Goal: Task Accomplishment & Management: Manage account settings

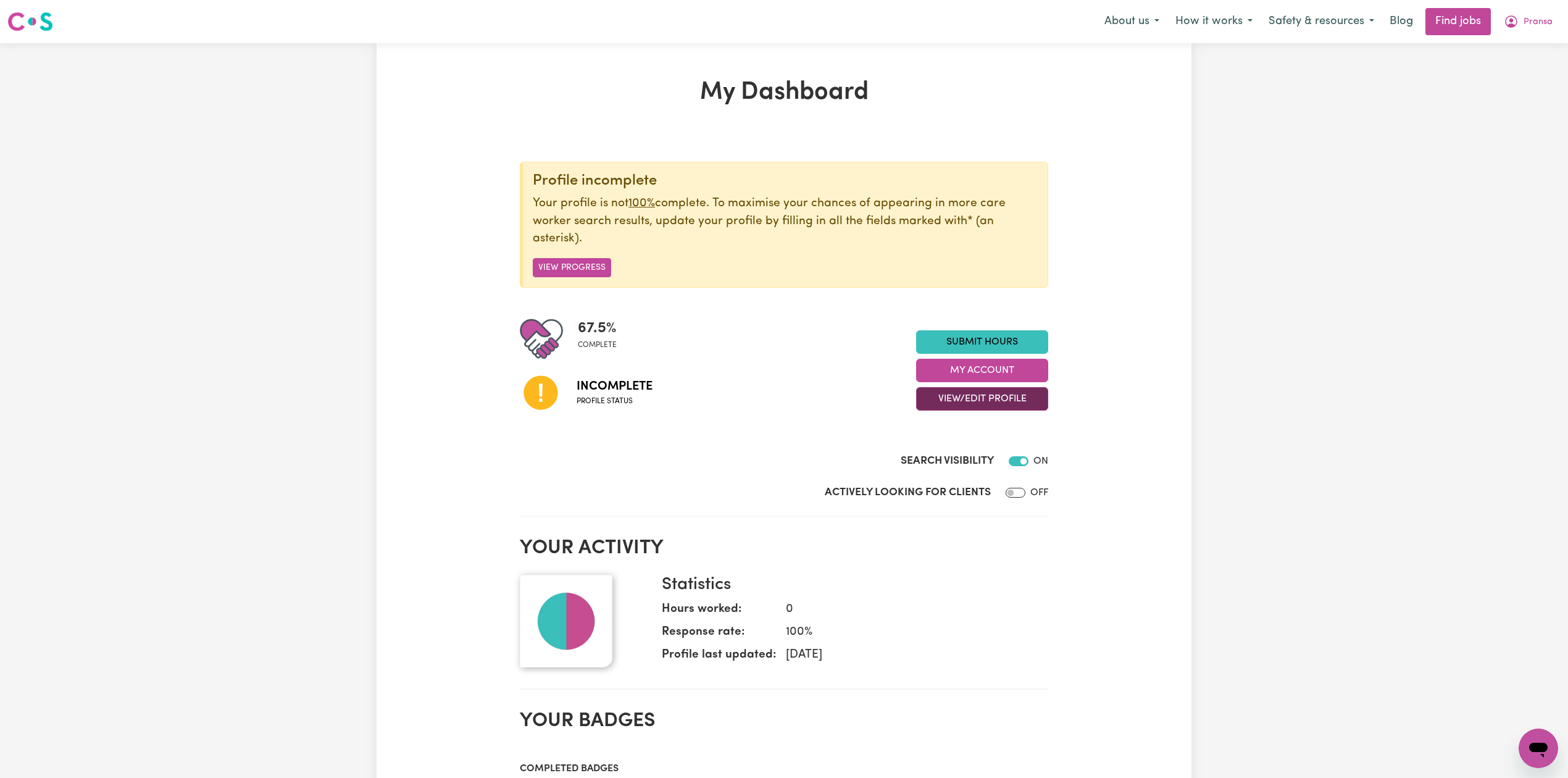
click at [967, 405] on button "View/Edit Profile" at bounding box center [982, 399] width 132 height 23
click at [951, 451] on link "Edit Profile" at bounding box center [975, 455] width 115 height 25
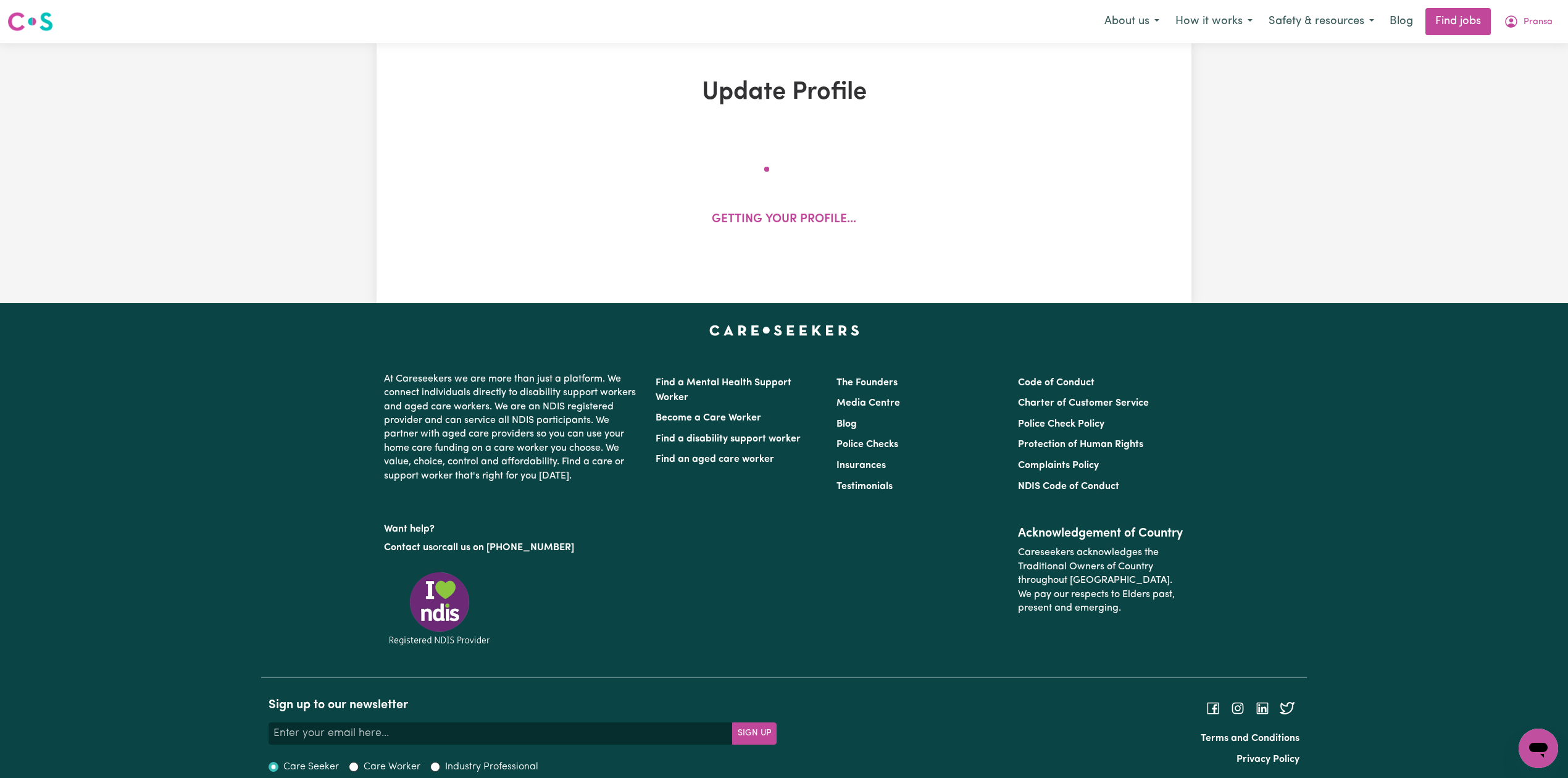
select select "[DEMOGRAPHIC_DATA]"
select select "Student Visa"
select select "Studying a healthcare related degree or qualification"
select select "40"
select select "49"
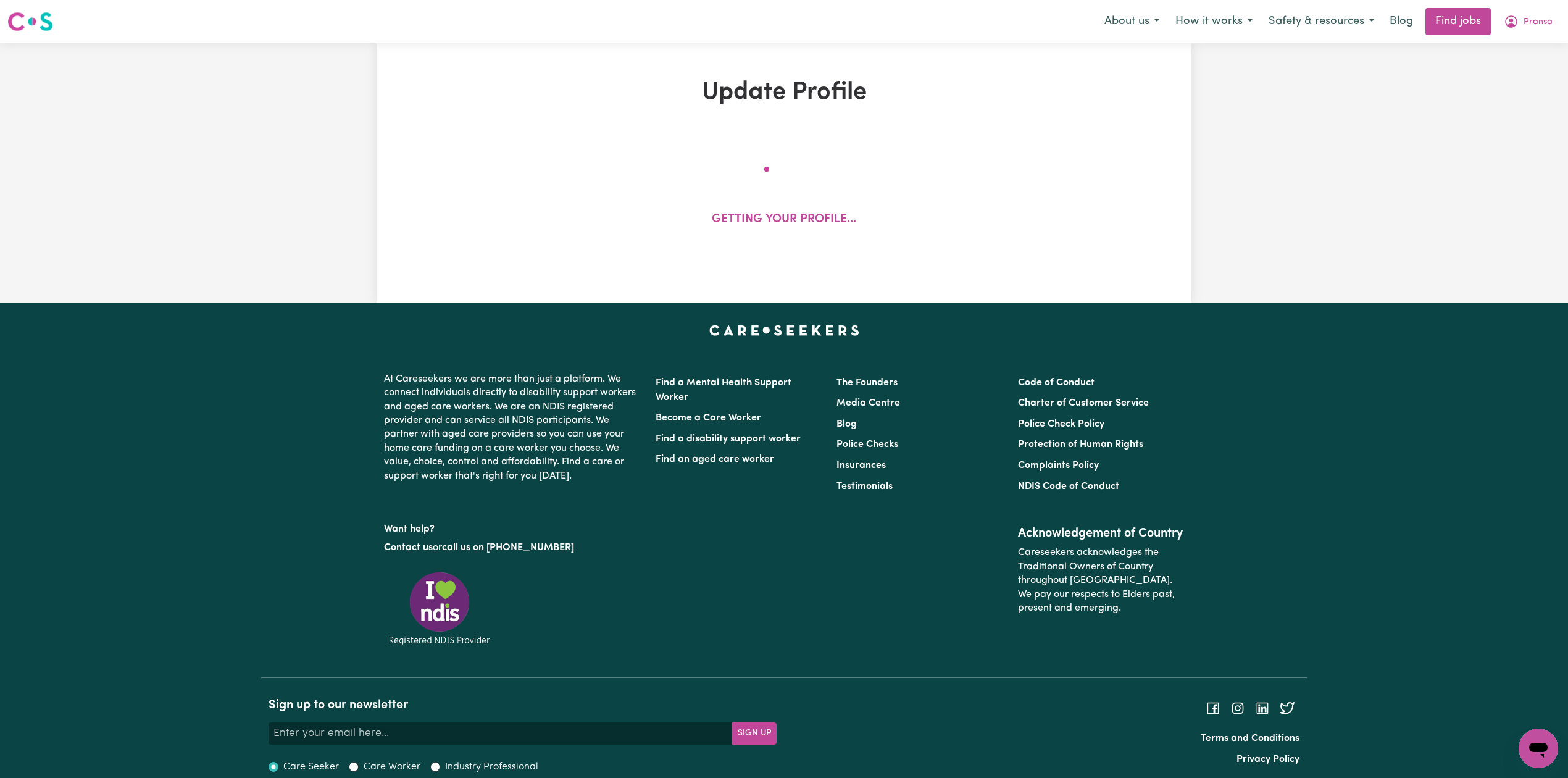
select select "55"
select select "66"
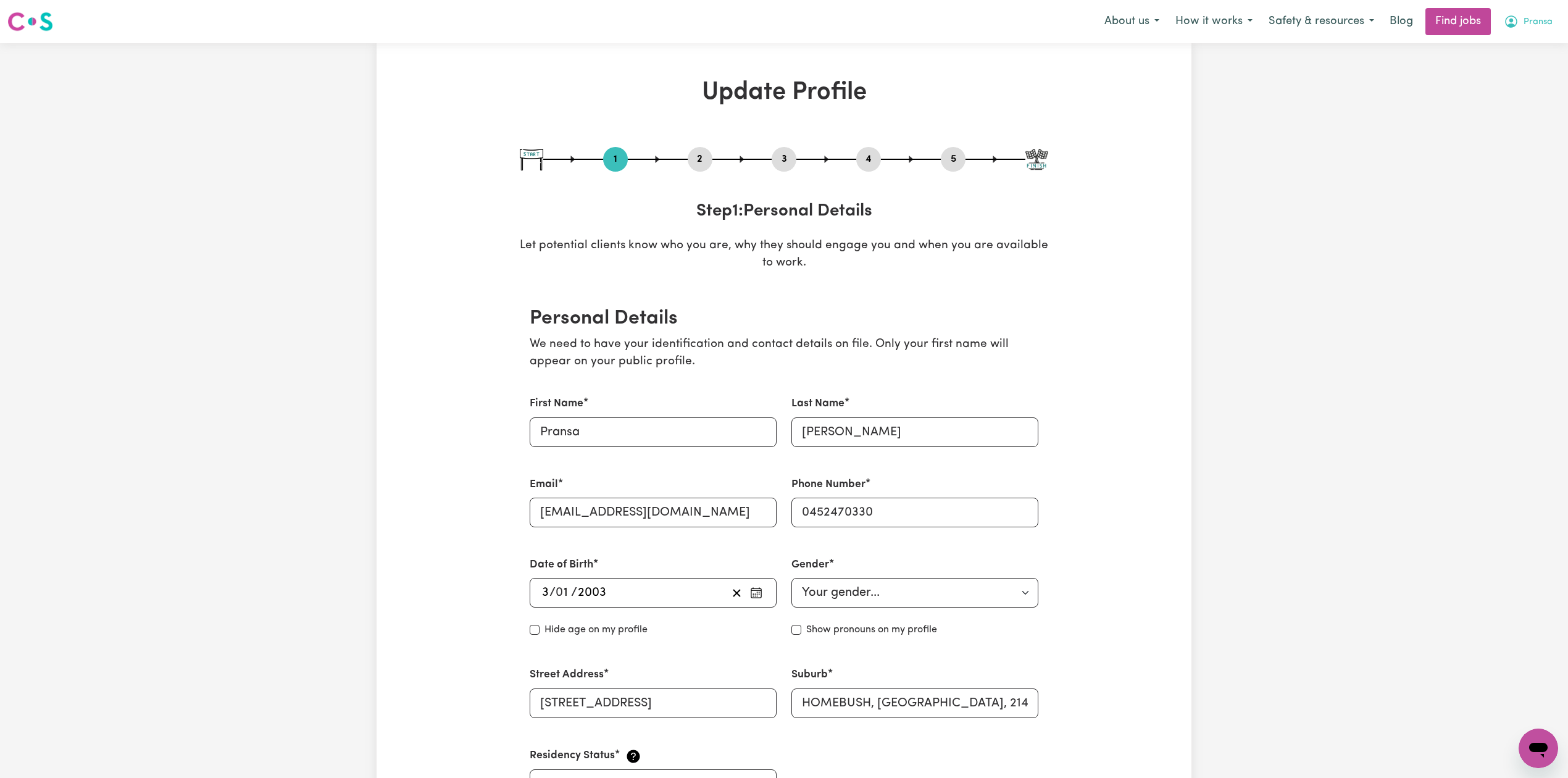
click at [1517, 26] on icon "My Account" at bounding box center [1512, 21] width 15 height 15
click at [1510, 97] on link "Logout" at bounding box center [1511, 94] width 97 height 23
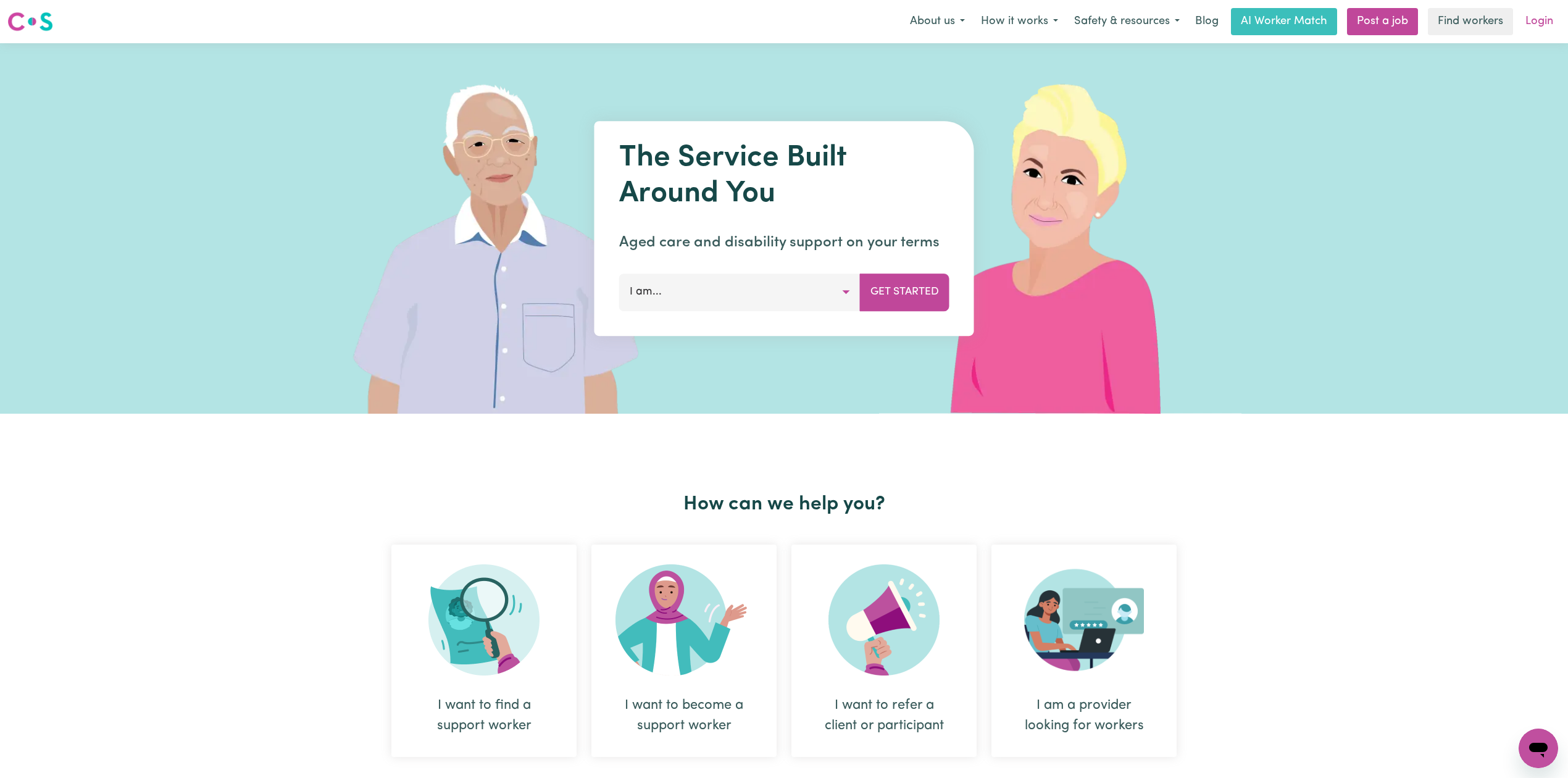
click at [1547, 12] on link "Login" at bounding box center [1539, 21] width 42 height 27
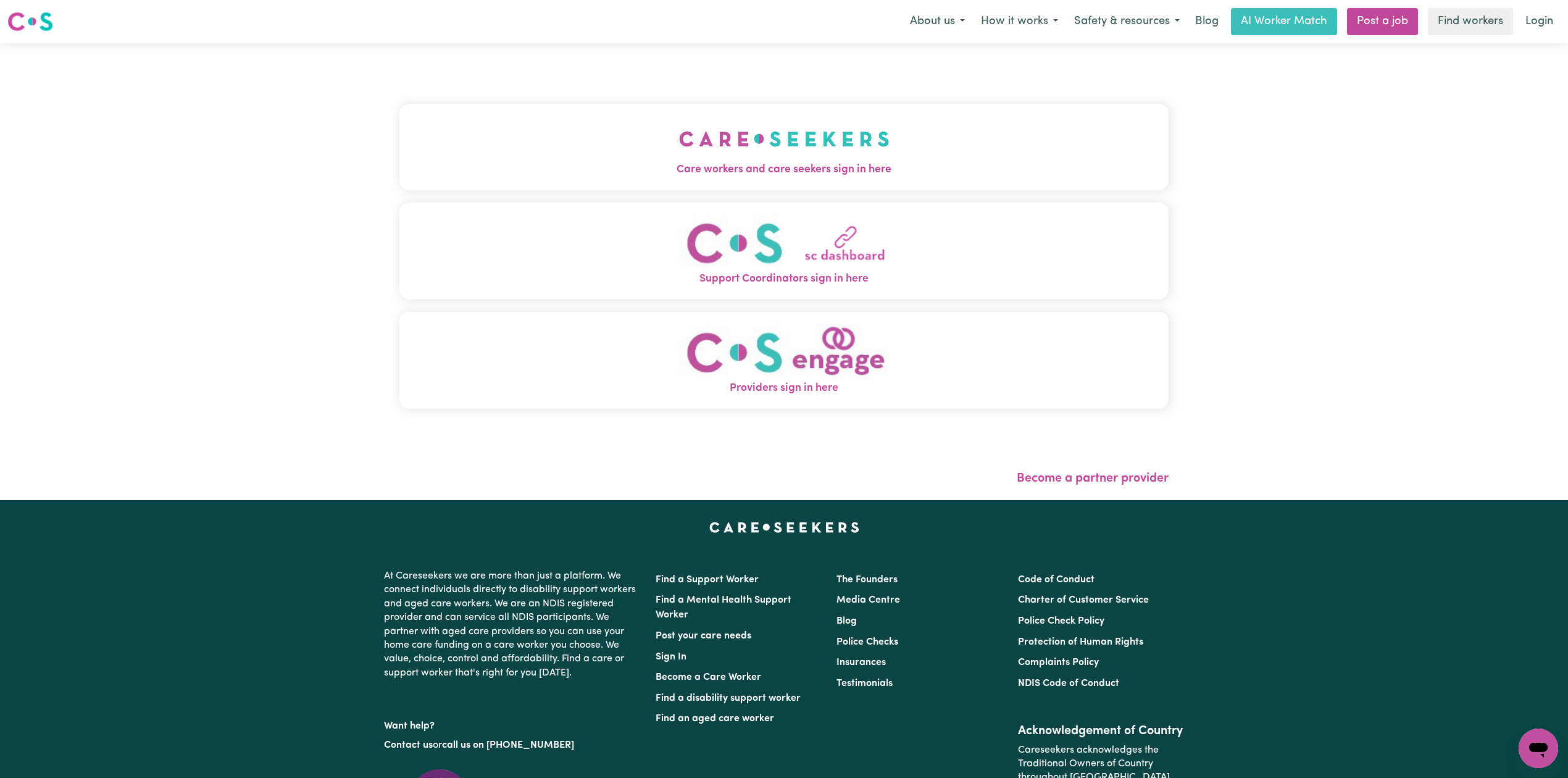
click at [679, 144] on img "Care workers and care seekers sign in here" at bounding box center [785, 139] width 211 height 46
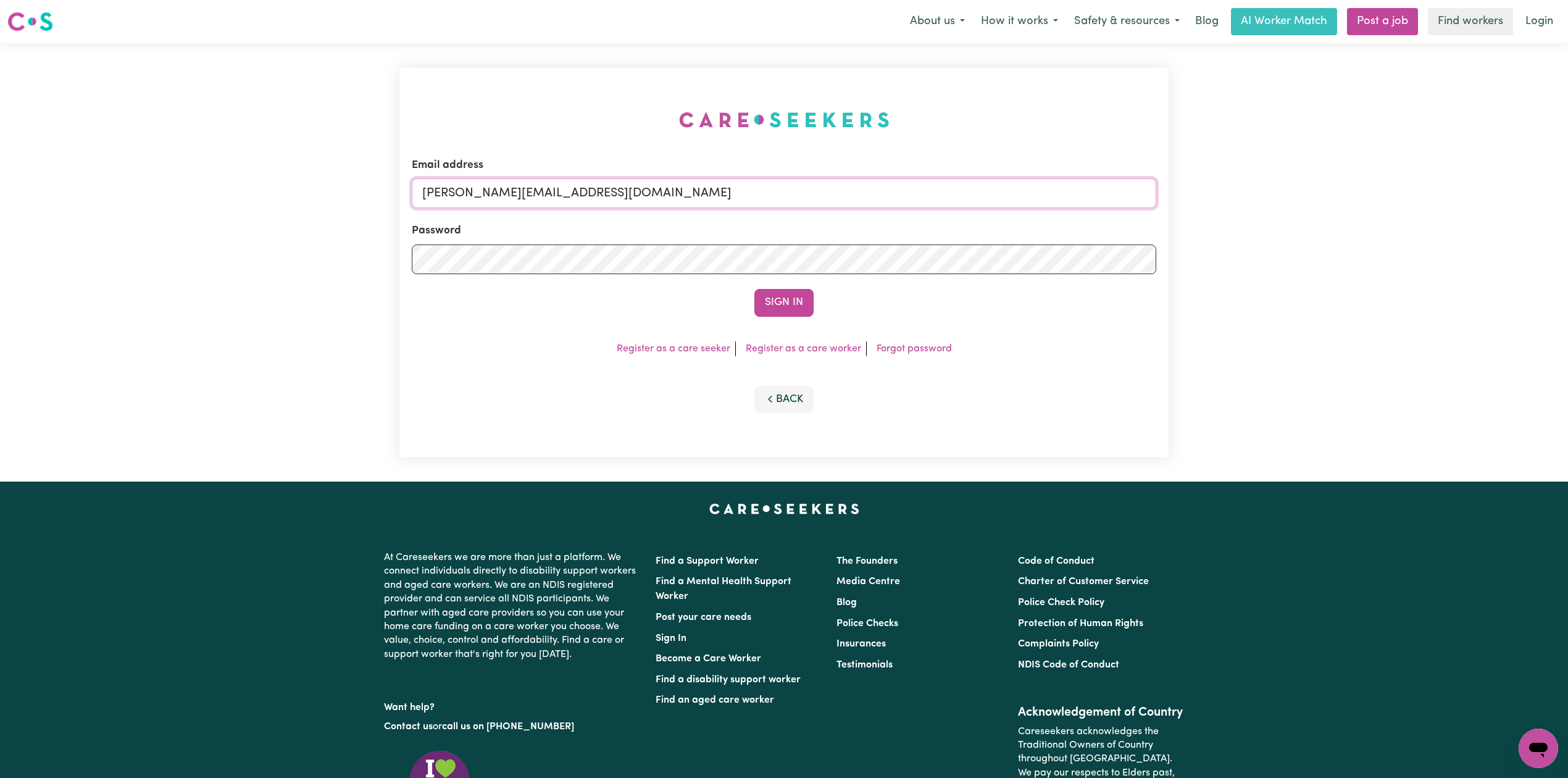
click at [630, 203] on input "[PERSON_NAME][EMAIL_ADDRESS][DOMAIN_NAME]" at bounding box center [784, 193] width 744 height 30
drag, startPoint x: 485, startPoint y: 186, endPoint x: 803, endPoint y: 205, distance: 318.6
click at [803, 205] on input "Superuser~[EMAIL_ADDRESS][DOMAIN_NAME]" at bounding box center [784, 193] width 744 height 30
type input "Superuser~[EMAIL_ADDRESS][DOMAIN_NAME]"
click at [773, 304] on button "Sign In" at bounding box center [784, 303] width 59 height 27
